Goal: Task Accomplishment & Management: Complete application form

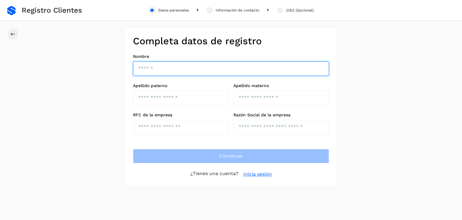
click at [190, 73] on input "text" at bounding box center [231, 68] width 196 height 14
click at [184, 68] on input "**********" at bounding box center [231, 68] width 196 height 14
type input "**********"
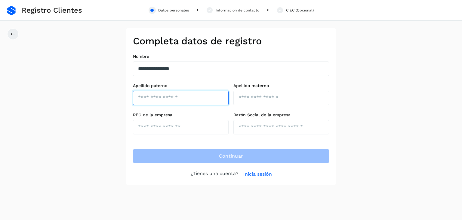
click at [182, 95] on input "text" at bounding box center [181, 98] width 96 height 14
type input "*****"
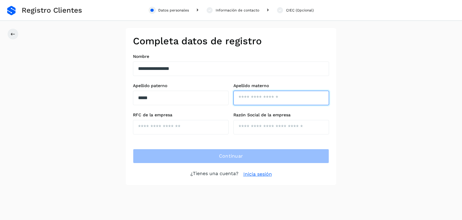
click at [257, 104] on input "text" at bounding box center [282, 98] width 96 height 14
type input "*"
type input "*****"
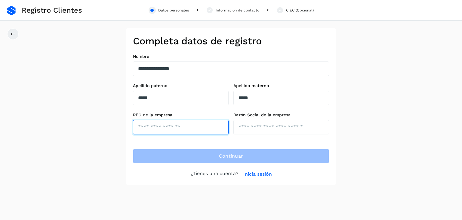
click at [149, 122] on input "text" at bounding box center [181, 127] width 96 height 14
type input "**********"
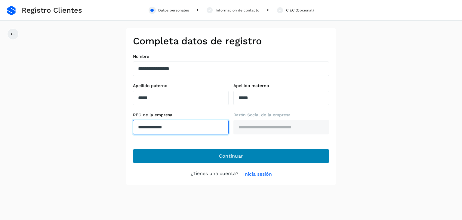
type input "**********"
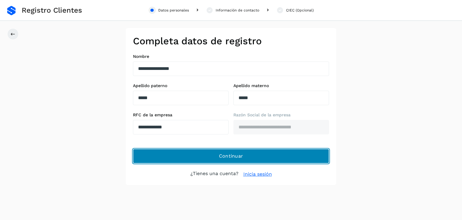
click at [242, 153] on span "Continuar" at bounding box center [231, 156] width 24 height 7
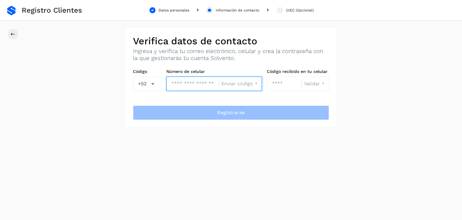
click at [203, 86] on input "tel" at bounding box center [192, 83] width 52 height 14
type input "**********"
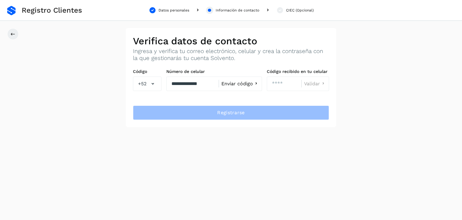
click at [249, 83] on span "Enviar código" at bounding box center [237, 83] width 32 height 5
click at [284, 87] on input "number" at bounding box center [284, 83] width 35 height 14
type input "****"
click at [315, 85] on span "Validar" at bounding box center [312, 83] width 16 height 5
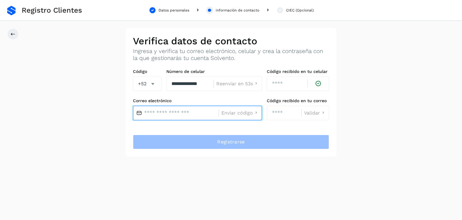
click at [176, 112] on input "text" at bounding box center [176, 113] width 86 height 14
click at [181, 115] on input "*********" at bounding box center [176, 113] width 86 height 14
type input "**********"
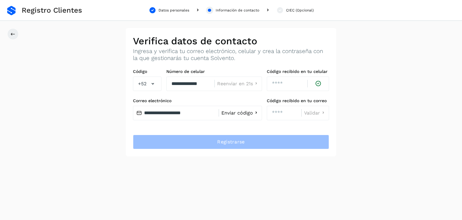
click at [249, 112] on span "Enviar código" at bounding box center [237, 112] width 32 height 5
click at [280, 112] on input "number" at bounding box center [284, 113] width 35 height 14
type input "****"
click at [316, 112] on span "Validar" at bounding box center [312, 112] width 16 height 5
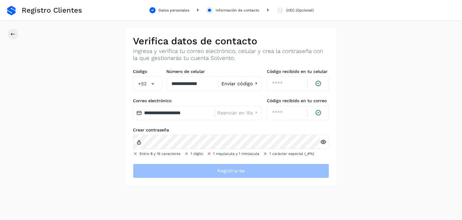
click at [322, 141] on icon at bounding box center [323, 142] width 6 height 6
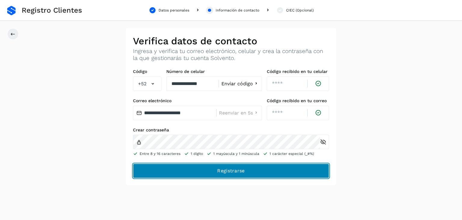
click at [245, 173] on button "Registrarse" at bounding box center [231, 170] width 196 height 14
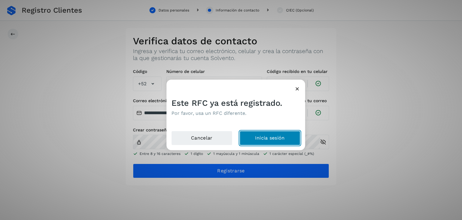
click at [265, 135] on button "Inicia sesión" at bounding box center [270, 138] width 61 height 14
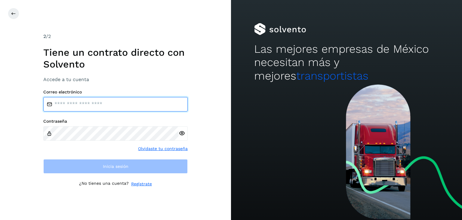
click at [76, 100] on input "email" at bounding box center [115, 104] width 144 height 14
type input "**********"
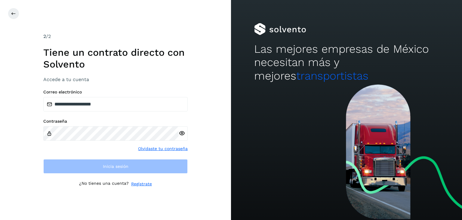
click at [183, 132] on icon at bounding box center [182, 133] width 6 height 6
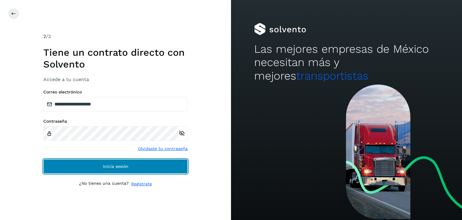
click at [124, 164] on span "Inicia sesión" at bounding box center [116, 166] width 26 height 4
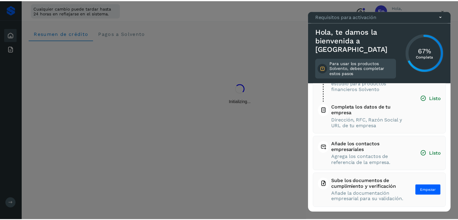
scroll to position [56, 0]
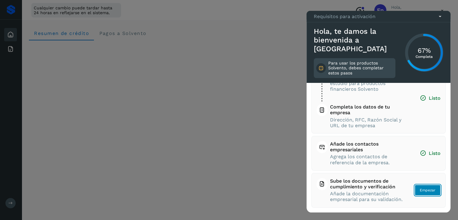
click at [425, 188] on span "Empezar" at bounding box center [428, 189] width 16 height 5
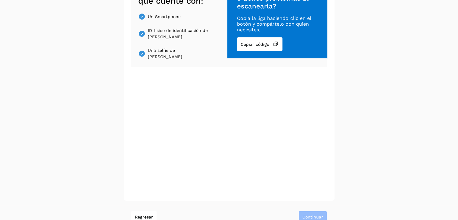
scroll to position [83, 0]
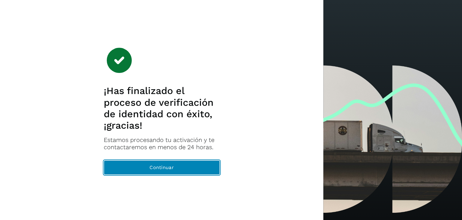
click at [159, 170] on button "Continuar" at bounding box center [162, 167] width 116 height 14
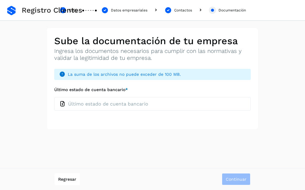
click at [74, 103] on p "Último estado de cuenta bancario" at bounding box center [108, 104] width 80 height 6
click at [54, 97] on input "Último estado de cuenta bancario *" at bounding box center [54, 97] width 0 height 0
type input "**********"
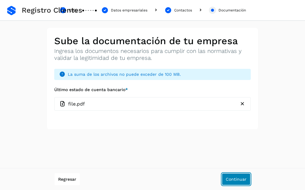
click at [237, 178] on span "Continuar" at bounding box center [235, 179] width 21 height 4
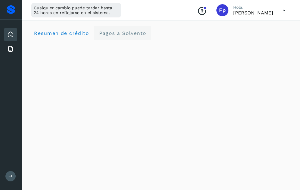
click at [119, 36] on Solvento "Pagos a Solvento" at bounding box center [122, 33] width 57 height 14
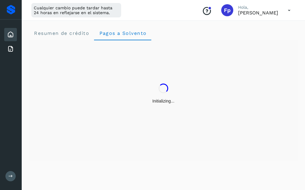
click at [290, 10] on icon at bounding box center [289, 10] width 12 height 12
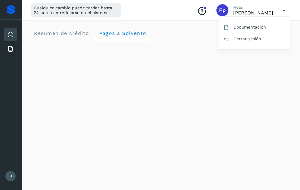
click at [290, 10] on div at bounding box center [150, 95] width 300 height 190
click at [60, 33] on span "Resumen de crédito" at bounding box center [61, 33] width 55 height 6
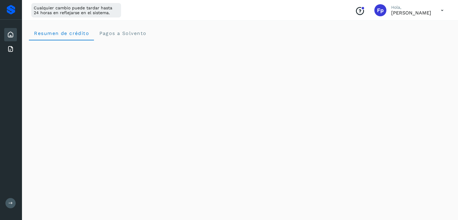
click at [304, 11] on icon at bounding box center [442, 10] width 12 height 12
click at [304, 11] on div at bounding box center [229, 110] width 458 height 220
click at [304, 9] on div "Conoce nuestros beneficios Fp Hola, [PERSON_NAME]" at bounding box center [399, 10] width 98 height 14
click at [304, 11] on icon at bounding box center [442, 10] width 12 height 12
click at [304, 25] on div "Documentación" at bounding box center [412, 26] width 72 height 11
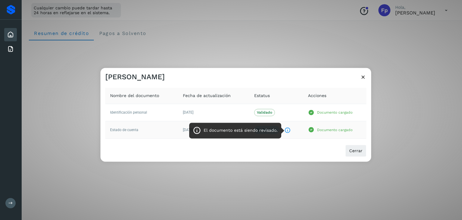
click at [288, 129] on icon "El documento está siendo revisado." at bounding box center [287, 130] width 6 height 6
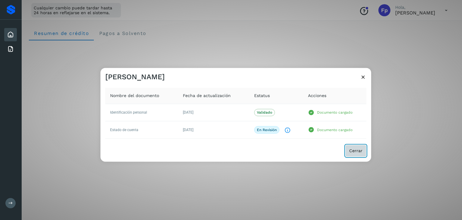
click at [304, 151] on span "Cerrar" at bounding box center [355, 151] width 13 height 4
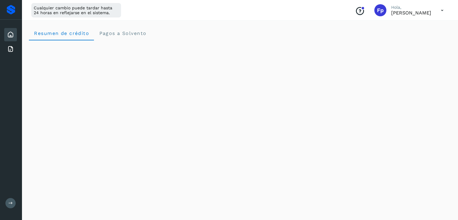
click at [304, 10] on icon at bounding box center [442, 10] width 12 height 12
click at [304, 27] on div "Documentación" at bounding box center [412, 26] width 72 height 11
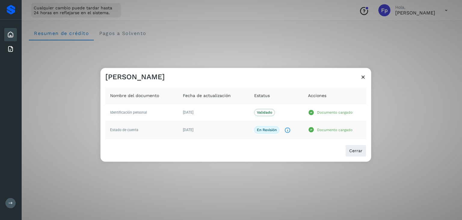
click at [270, 129] on p "En revisión" at bounding box center [267, 130] width 20 height 4
click at [292, 131] on div "En revisión El documento está siendo revisado." at bounding box center [276, 130] width 44 height 8
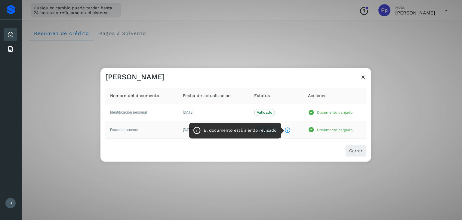
click at [286, 131] on icon "El documento está siendo revisado." at bounding box center [287, 130] width 6 height 6
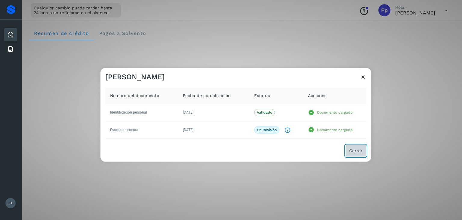
click at [304, 149] on span "Cerrar" at bounding box center [355, 151] width 13 height 4
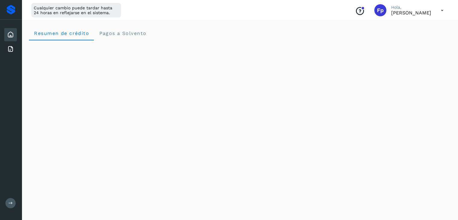
click at [304, 11] on icon at bounding box center [442, 10] width 12 height 12
click at [304, 26] on div "Documentación" at bounding box center [412, 26] width 72 height 11
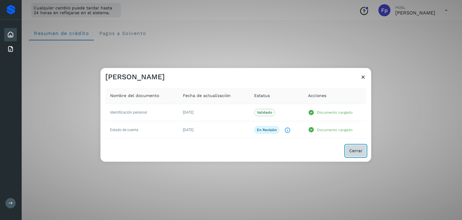
click at [304, 149] on span "Cerrar" at bounding box center [355, 151] width 13 height 4
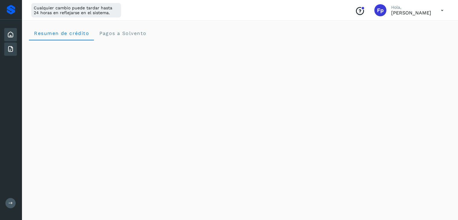
click at [10, 46] on icon at bounding box center [10, 48] width 7 height 7
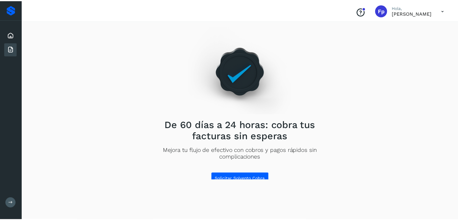
scroll to position [5, 0]
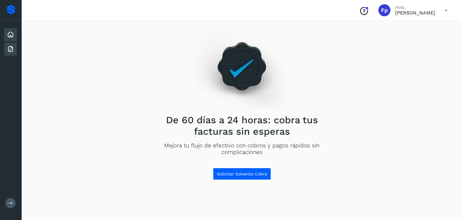
click at [11, 34] on icon at bounding box center [10, 34] width 7 height 7
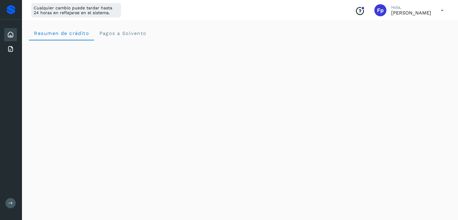
click at [304, 9] on icon at bounding box center [442, 10] width 12 height 12
click at [304, 26] on div "Documentación" at bounding box center [412, 26] width 72 height 11
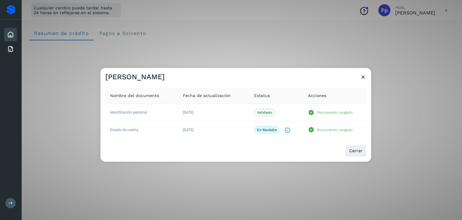
click at [304, 78] on icon at bounding box center [363, 77] width 6 height 6
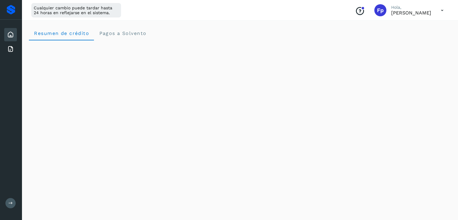
click at [304, 9] on icon "Conoce nuestros beneficios" at bounding box center [360, 11] width 10 height 10
click at [304, 10] on icon at bounding box center [442, 10] width 12 height 12
click at [304, 25] on div "Documentación" at bounding box center [412, 26] width 72 height 11
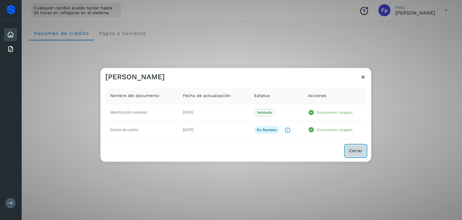
click at [304, 152] on span "Cerrar" at bounding box center [355, 151] width 13 height 4
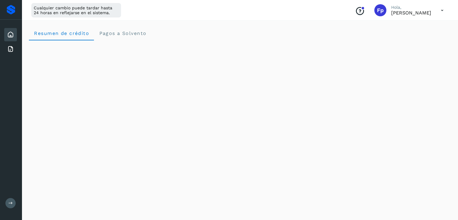
click at [304, 11] on icon at bounding box center [442, 10] width 12 height 12
click at [304, 28] on div "Documentación" at bounding box center [412, 26] width 72 height 11
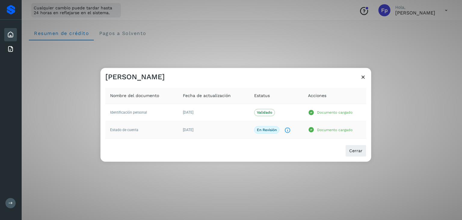
click at [304, 128] on p "Documento cargado" at bounding box center [335, 130] width 36 height 4
click at [304, 129] on icon at bounding box center [311, 130] width 7 height 6
click at [304, 114] on icon at bounding box center [311, 112] width 7 height 6
click at [260, 112] on p "Validado" at bounding box center [264, 112] width 15 height 4
click at [270, 132] on span "En revisión" at bounding box center [266, 130] width 25 height 8
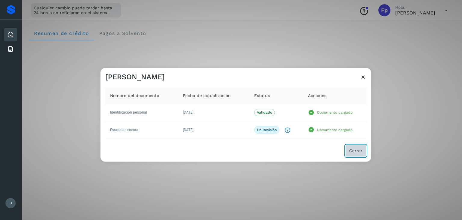
click at [304, 146] on button "Cerrar" at bounding box center [355, 151] width 21 height 12
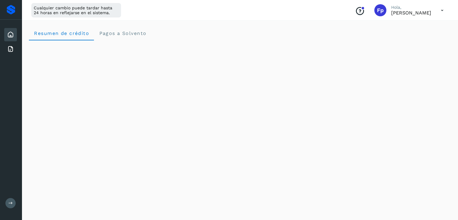
click at [304, 8] on icon at bounding box center [442, 10] width 12 height 12
click at [304, 28] on div "Documentación" at bounding box center [412, 26] width 72 height 11
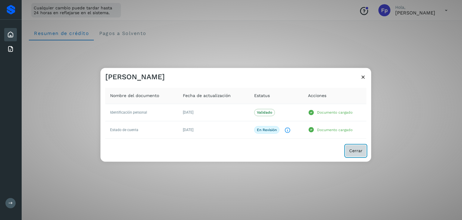
click at [304, 149] on span "Cerrar" at bounding box center [355, 151] width 13 height 4
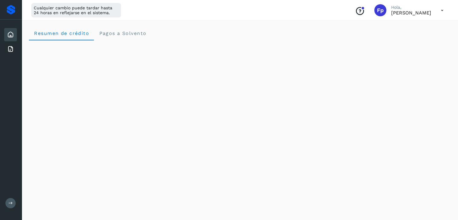
click at [304, 5] on icon at bounding box center [442, 10] width 12 height 12
click at [304, 27] on div "Documentación" at bounding box center [412, 26] width 72 height 11
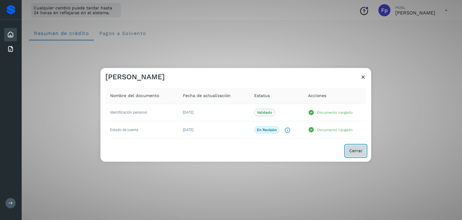
click at [304, 151] on span "Cerrar" at bounding box center [355, 151] width 13 height 4
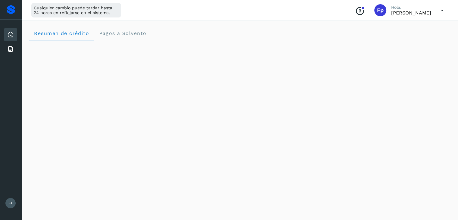
click at [304, 13] on p "[PERSON_NAME]" at bounding box center [411, 13] width 40 height 6
click at [304, 9] on icon at bounding box center [442, 10] width 12 height 12
click at [304, 25] on div "Documentación" at bounding box center [412, 26] width 72 height 11
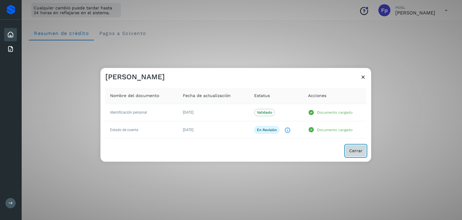
click at [304, 147] on button "Cerrar" at bounding box center [355, 151] width 21 height 12
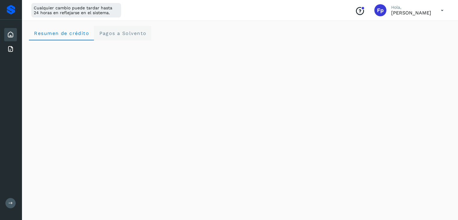
click at [126, 34] on span "Pagos a Solvento" at bounding box center [123, 33] width 48 height 6
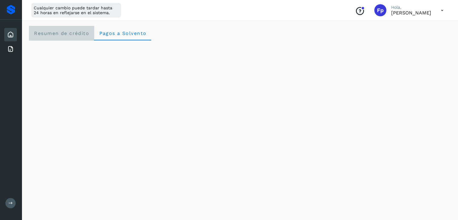
click at [60, 36] on crédito "Resumen de crédito" at bounding box center [61, 33] width 65 height 14
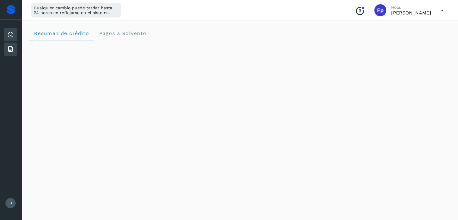
click at [11, 46] on icon at bounding box center [10, 48] width 7 height 7
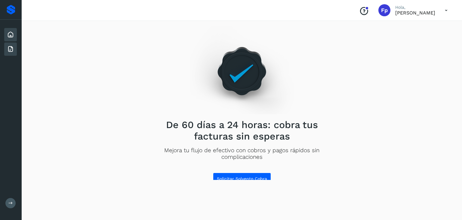
click at [9, 31] on icon at bounding box center [10, 34] width 7 height 7
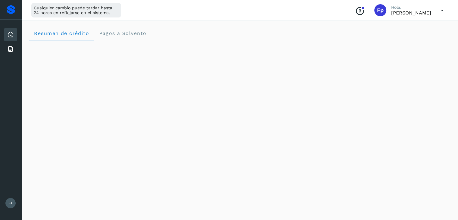
click at [304, 10] on icon at bounding box center [442, 10] width 12 height 12
click at [304, 26] on div "Documentación" at bounding box center [412, 26] width 72 height 11
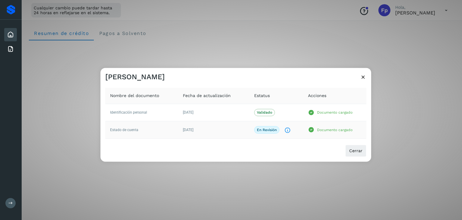
click at [270, 129] on p "En revisión" at bounding box center [267, 130] width 20 height 4
click at [304, 147] on button "Cerrar" at bounding box center [355, 151] width 21 height 12
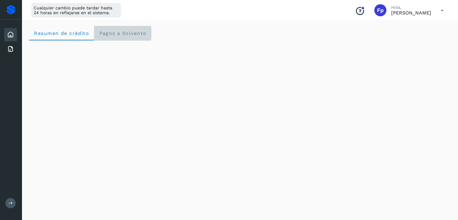
click at [124, 36] on span "Pagos a Solvento" at bounding box center [123, 33] width 48 height 6
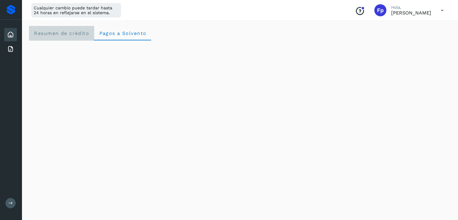
click at [70, 32] on span "Resumen de crédito" at bounding box center [61, 33] width 55 height 6
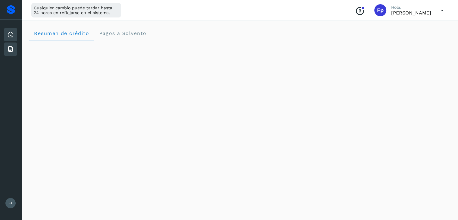
click at [13, 48] on icon at bounding box center [10, 48] width 7 height 7
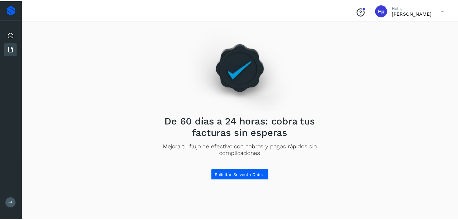
scroll to position [5, 0]
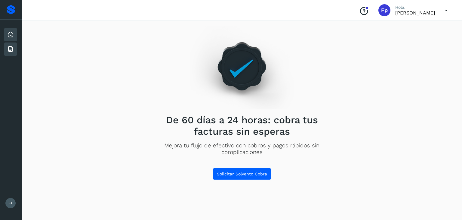
click at [13, 34] on icon at bounding box center [10, 34] width 7 height 7
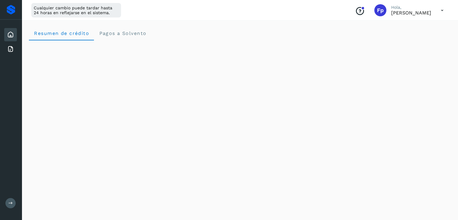
click at [304, 10] on icon at bounding box center [442, 10] width 12 height 12
click at [304, 26] on div "Documentación" at bounding box center [412, 26] width 72 height 11
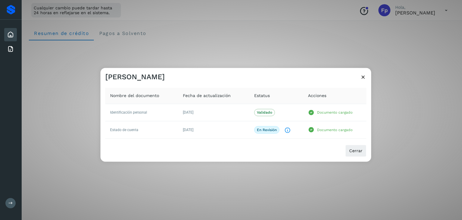
click at [304, 76] on icon at bounding box center [363, 77] width 6 height 6
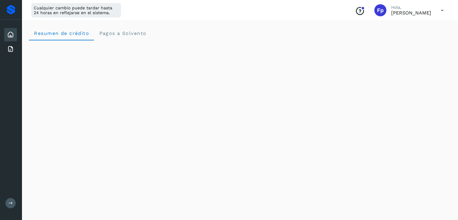
click at [304, 11] on icon at bounding box center [442, 10] width 12 height 12
click at [304, 40] on div "Cerrar sesión" at bounding box center [412, 38] width 72 height 11
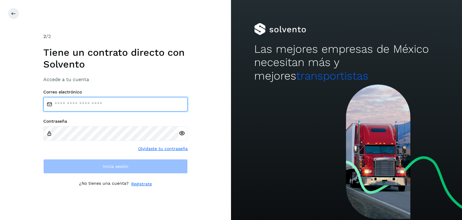
click at [80, 104] on input "email" at bounding box center [115, 104] width 144 height 14
type input "**********"
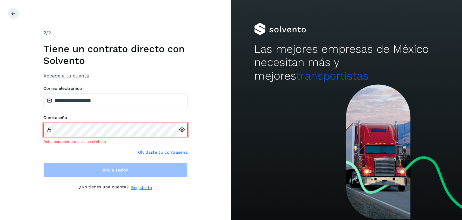
click at [182, 134] on div at bounding box center [183, 129] width 9 height 14
click at [183, 130] on icon at bounding box center [182, 129] width 6 height 6
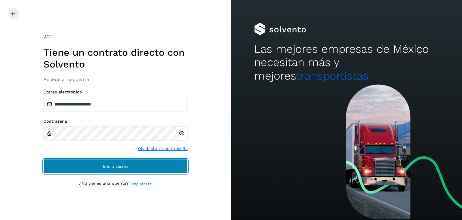
click at [109, 163] on button "Inicia sesión" at bounding box center [115, 166] width 144 height 14
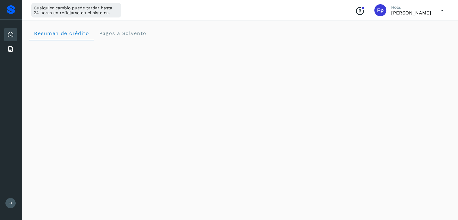
click at [304, 11] on icon at bounding box center [442, 10] width 12 height 12
click at [304, 28] on div "Documentación" at bounding box center [412, 26] width 72 height 11
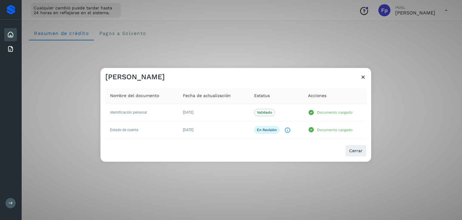
click at [304, 77] on icon at bounding box center [363, 77] width 6 height 6
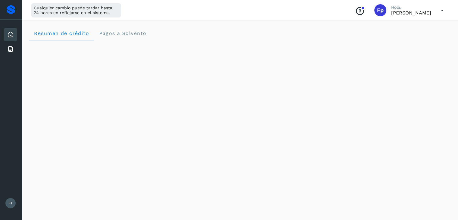
click at [304, 9] on icon at bounding box center [442, 10] width 12 height 12
click at [304, 26] on div "Documentación" at bounding box center [412, 26] width 72 height 11
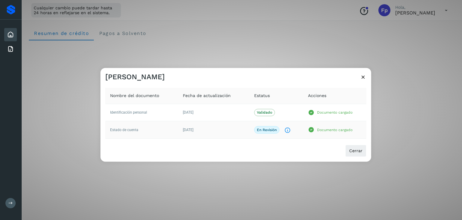
click at [281, 129] on div "En revisión El documento está siendo revisado." at bounding box center [276, 130] width 44 height 8
click at [267, 128] on p "En revisión" at bounding box center [267, 130] width 20 height 4
click at [288, 130] on icon "El documento está siendo revisado." at bounding box center [287, 130] width 6 height 6
click at [304, 149] on span "Cerrar" at bounding box center [355, 151] width 13 height 4
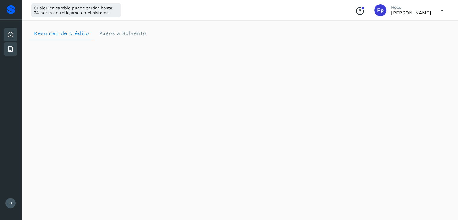
click at [11, 45] on icon at bounding box center [10, 48] width 7 height 7
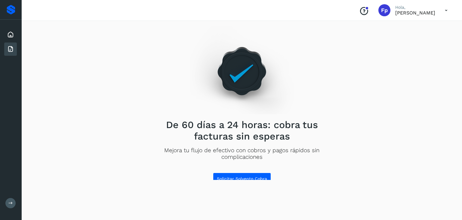
click at [11, 8] on div at bounding box center [11, 10] width 9 height 10
click at [11, 33] on icon at bounding box center [10, 34] width 7 height 7
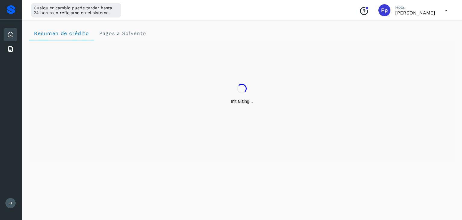
click at [12, 190] on icon at bounding box center [10, 203] width 5 height 5
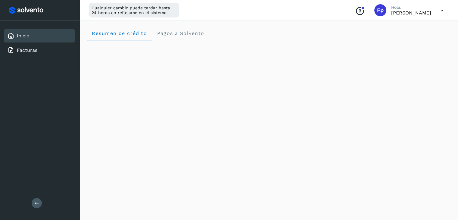
click at [38, 190] on icon at bounding box center [37, 203] width 5 height 5
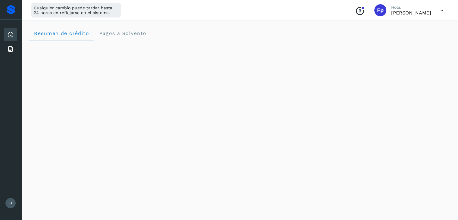
click at [11, 190] on icon at bounding box center [10, 203] width 5 height 5
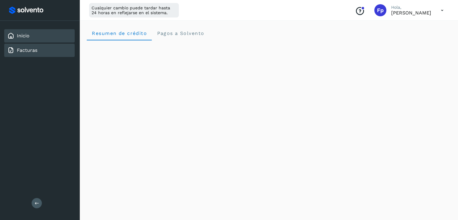
click at [37, 52] on div "Facturas" at bounding box center [39, 50] width 70 height 13
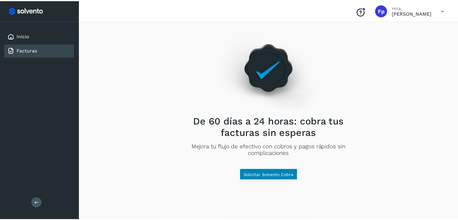
scroll to position [5, 0]
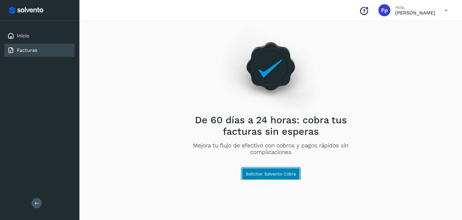
click at [274, 172] on span "Solicitar Solvento Cobra" at bounding box center [271, 174] width 50 height 4
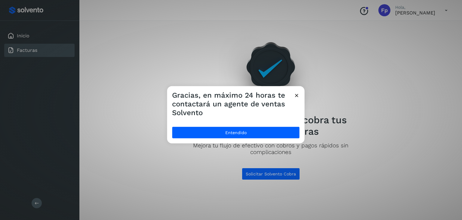
click at [298, 96] on icon at bounding box center [297, 95] width 6 height 6
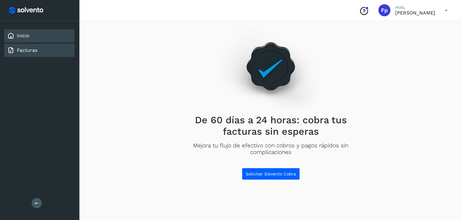
click at [32, 37] on div "Inicio" at bounding box center [39, 35] width 70 height 13
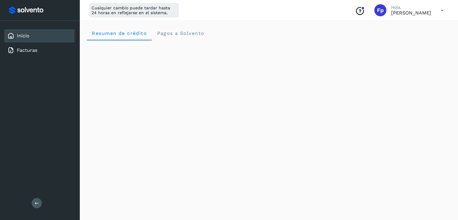
click at [304, 9] on icon at bounding box center [442, 10] width 12 height 12
click at [304, 27] on div "Documentación" at bounding box center [412, 26] width 72 height 11
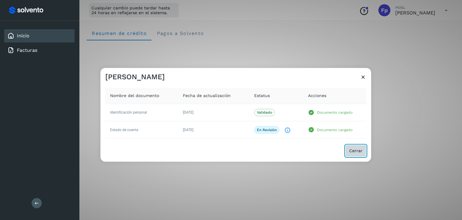
click at [304, 149] on span "Cerrar" at bounding box center [355, 151] width 13 height 4
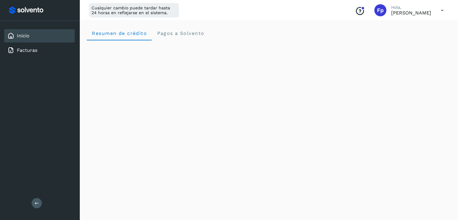
click at [304, 9] on icon at bounding box center [442, 10] width 12 height 12
click at [304, 30] on div "Documentación" at bounding box center [412, 26] width 72 height 11
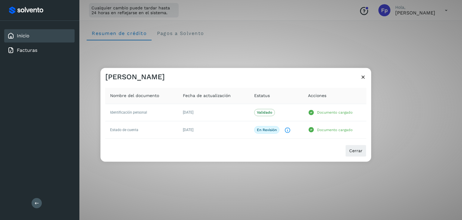
click at [304, 76] on icon at bounding box center [363, 77] width 6 height 6
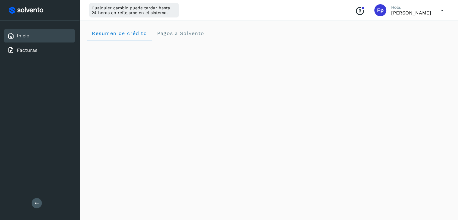
click at [304, 10] on icon at bounding box center [442, 10] width 12 height 12
click at [304, 25] on div "Documentación" at bounding box center [412, 26] width 72 height 11
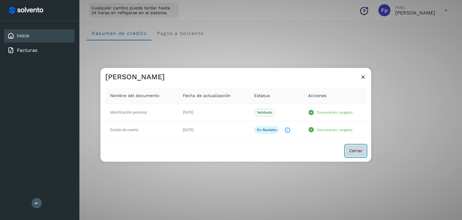
click at [304, 151] on span "Cerrar" at bounding box center [355, 151] width 13 height 4
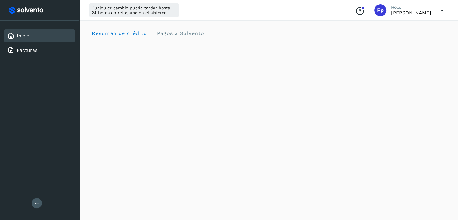
click at [17, 31] on div "Inicio" at bounding box center [39, 35] width 70 height 13
click at [176, 34] on span "Pagos a Solvento" at bounding box center [180, 33] width 48 height 6
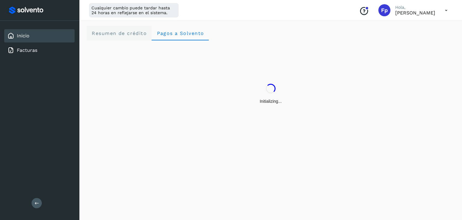
click at [121, 33] on span "Resumen de crédito" at bounding box center [118, 33] width 55 height 6
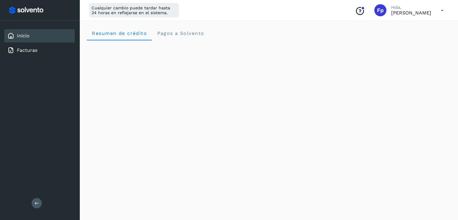
click at [304, 9] on icon at bounding box center [442, 10] width 12 height 12
click at [304, 26] on div "Documentación" at bounding box center [412, 26] width 72 height 11
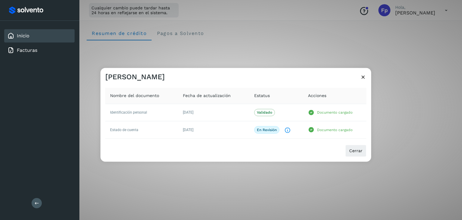
click at [304, 78] on icon at bounding box center [363, 77] width 6 height 6
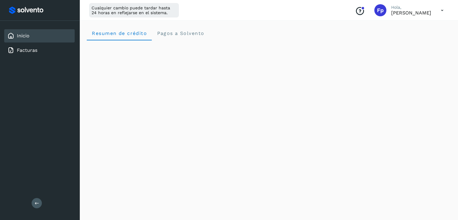
click at [304, 9] on icon at bounding box center [442, 10] width 12 height 12
click at [304, 29] on div "Documentación" at bounding box center [412, 26] width 72 height 11
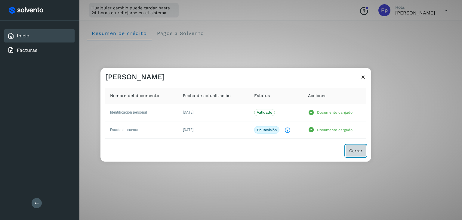
click at [304, 151] on span "Cerrar" at bounding box center [355, 151] width 13 height 4
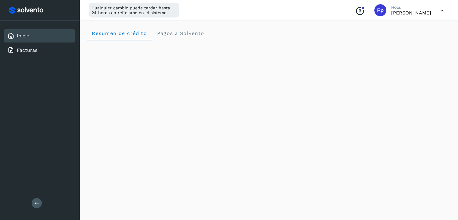
click at [24, 36] on link "Inicio" at bounding box center [23, 36] width 13 height 6
click at [38, 53] on div "Facturas" at bounding box center [39, 50] width 70 height 13
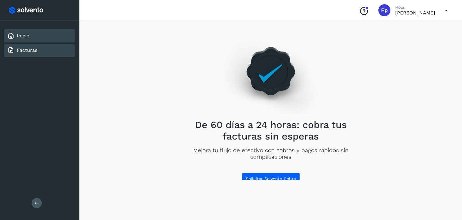
click at [33, 38] on div "Inicio" at bounding box center [39, 35] width 70 height 13
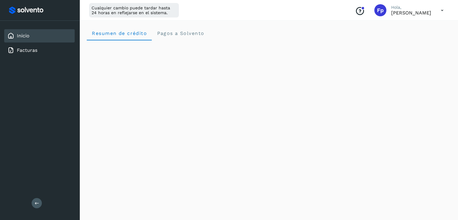
click at [304, 8] on icon at bounding box center [442, 10] width 12 height 12
click at [304, 29] on div "Documentación" at bounding box center [412, 26] width 72 height 11
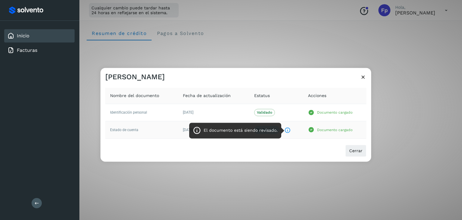
click at [286, 129] on icon "El documento está siendo revisado." at bounding box center [287, 130] width 6 height 6
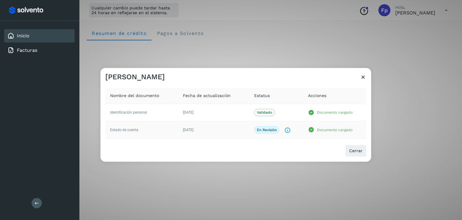
click at [266, 129] on p "En revisión" at bounding box center [267, 130] width 20 height 4
click at [286, 129] on icon "El documento está siendo revisado." at bounding box center [287, 130] width 6 height 6
click at [304, 150] on span "Cerrar" at bounding box center [355, 151] width 13 height 4
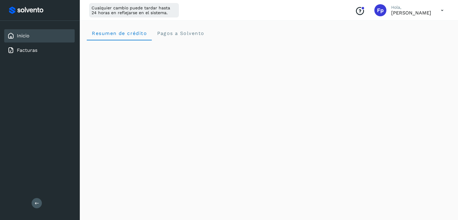
click at [304, 9] on icon at bounding box center [442, 10] width 12 height 12
click at [304, 28] on div "Documentación" at bounding box center [412, 26] width 72 height 11
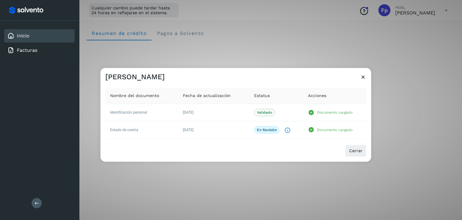
click at [304, 77] on icon at bounding box center [363, 77] width 6 height 6
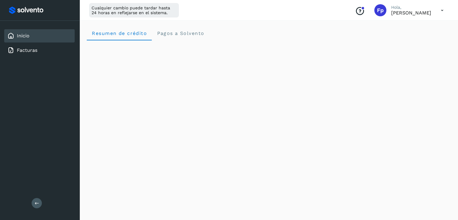
click at [304, 11] on icon at bounding box center [442, 10] width 12 height 12
click at [304, 29] on div "Documentación" at bounding box center [412, 26] width 72 height 11
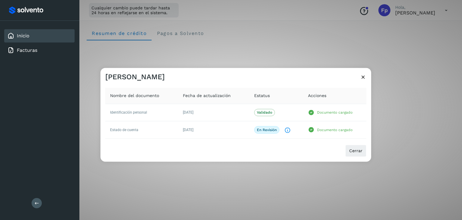
click at [304, 76] on icon at bounding box center [363, 77] width 6 height 6
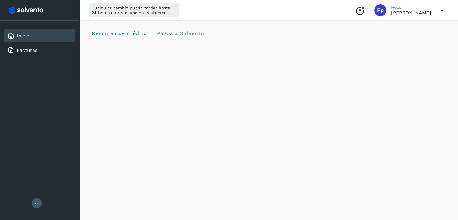
click at [304, 8] on icon at bounding box center [442, 10] width 12 height 12
click at [304, 27] on div "Documentación" at bounding box center [412, 26] width 72 height 11
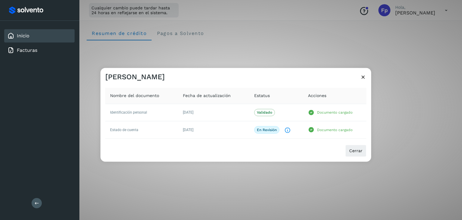
click at [304, 77] on icon at bounding box center [363, 77] width 6 height 6
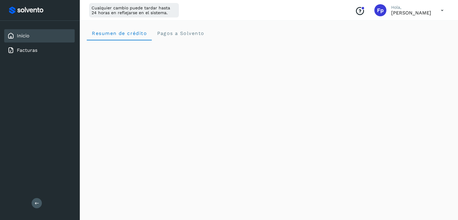
click at [304, 8] on icon at bounding box center [442, 10] width 12 height 12
click at [304, 37] on div "Cerrar sesión" at bounding box center [412, 38] width 72 height 11
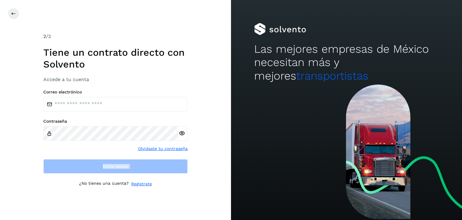
click at [4, 190] on html "2 /2 Tiene un contrato directo con Solvento Accede a tu cuenta Correo electróni…" at bounding box center [231, 110] width 462 height 220
click at [304, 106] on div at bounding box center [346, 151] width 231 height 135
